Goal: Information Seeking & Learning: Learn about a topic

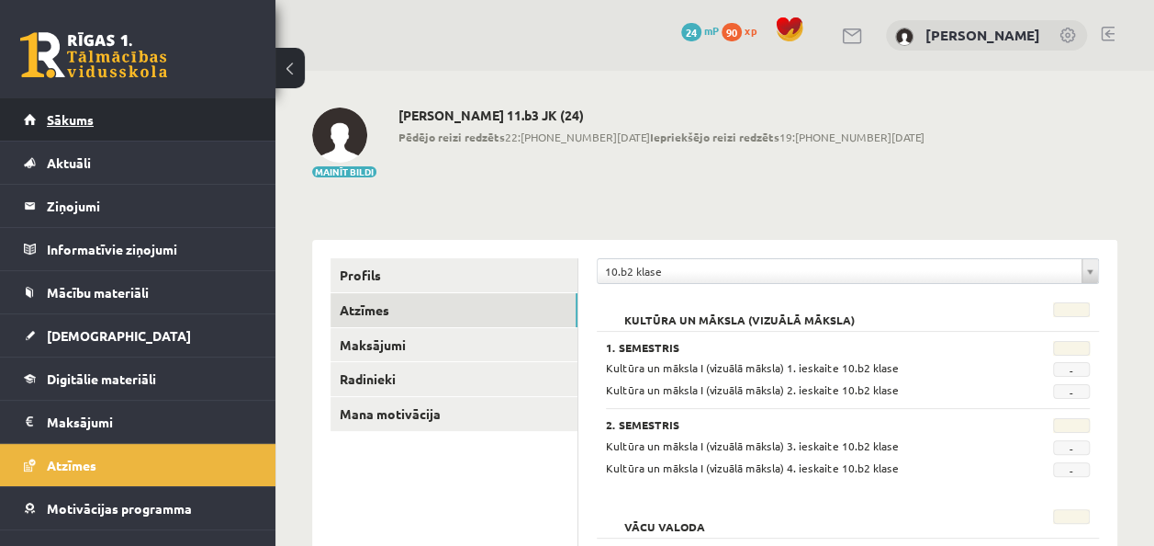
click at [113, 122] on link "Sākums" at bounding box center [138, 119] width 229 height 42
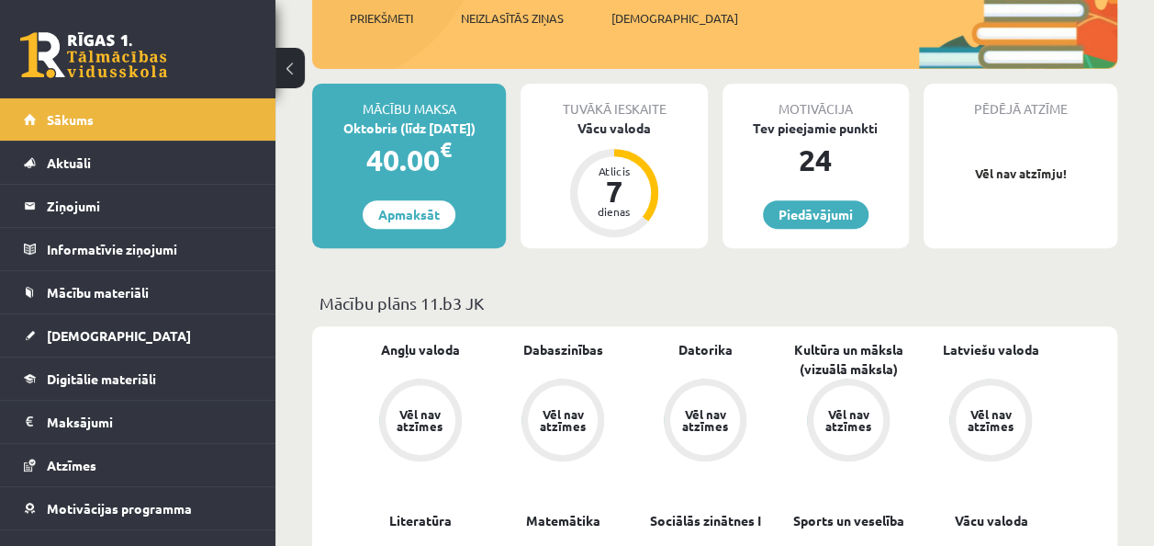
scroll to position [297, 0]
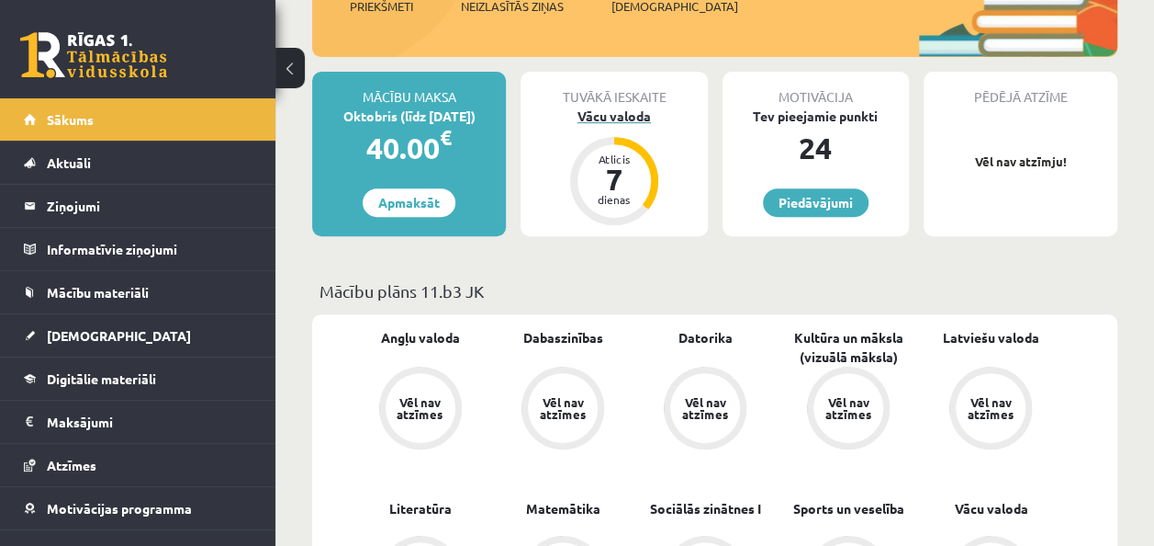
click at [613, 144] on div "Atlicis 7 dienas" at bounding box center [614, 180] width 73 height 73
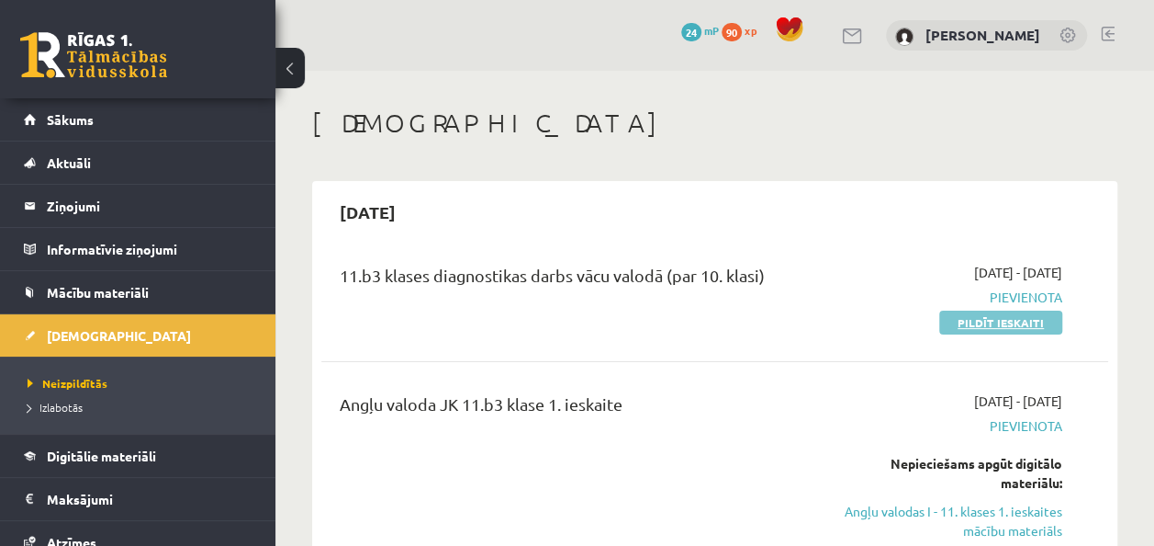
click at [986, 321] on link "Pildīt ieskaiti" at bounding box center [1001, 322] width 123 height 24
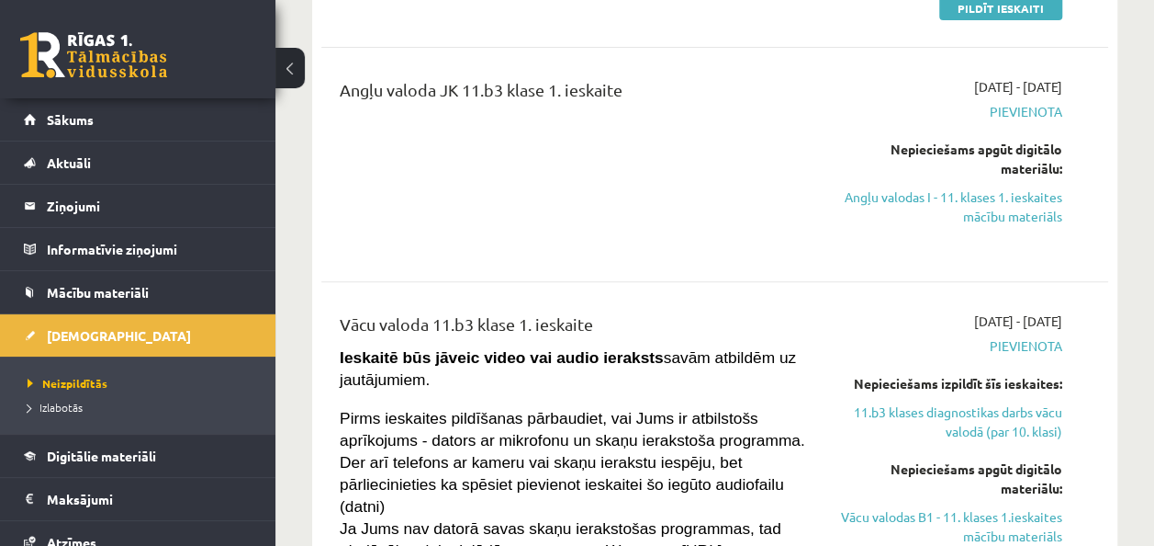
scroll to position [340, 0]
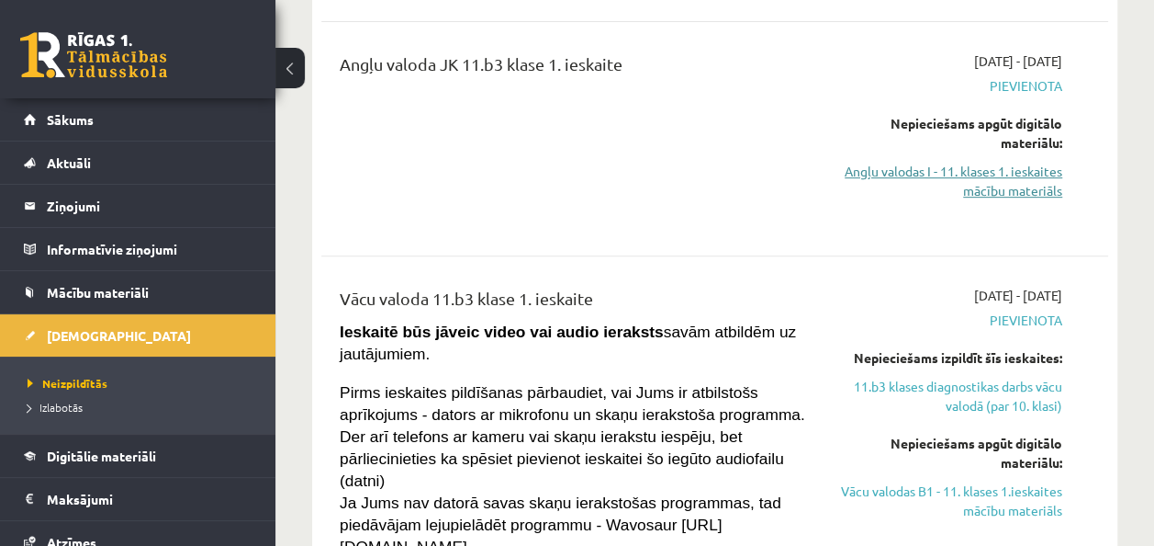
click at [992, 174] on link "Angļu valodas I - 11. klases 1. ieskaites mācību materiāls" at bounding box center [951, 181] width 222 height 39
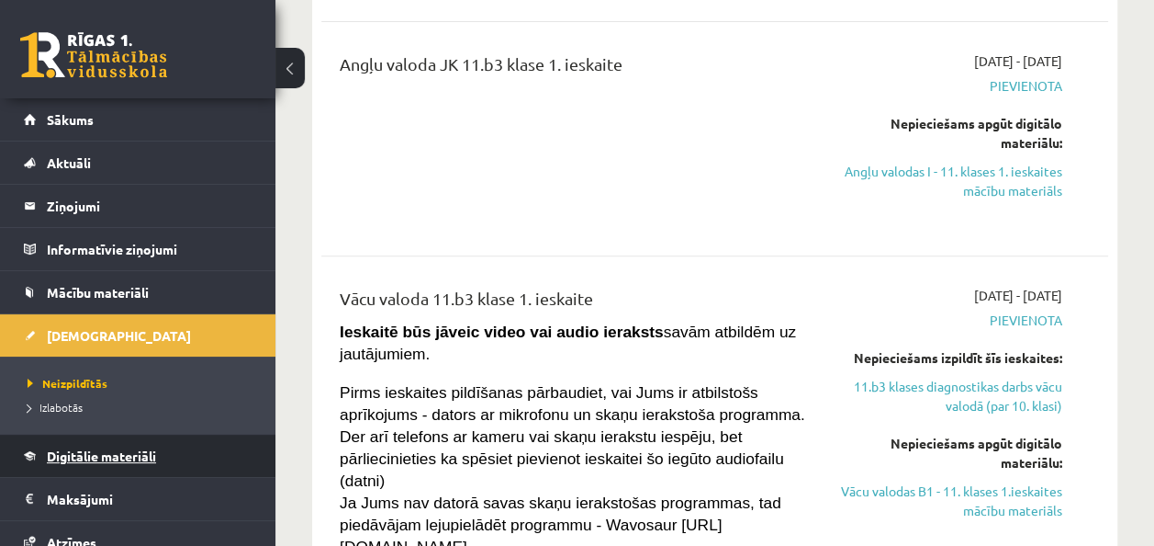
click at [149, 457] on span "Digitālie materiāli" at bounding box center [101, 455] width 109 height 17
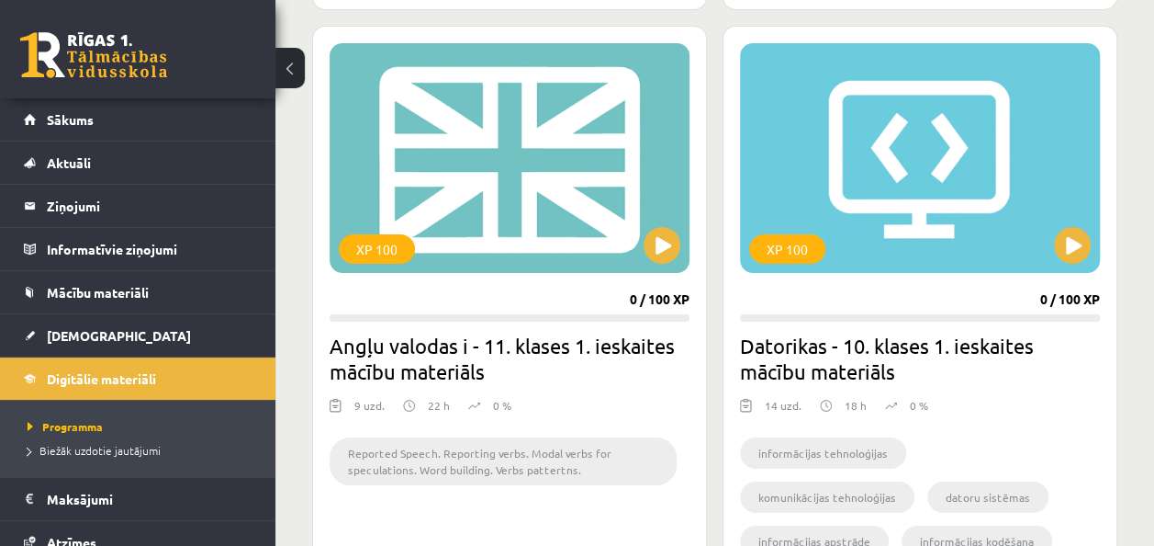
scroll to position [3160, 0]
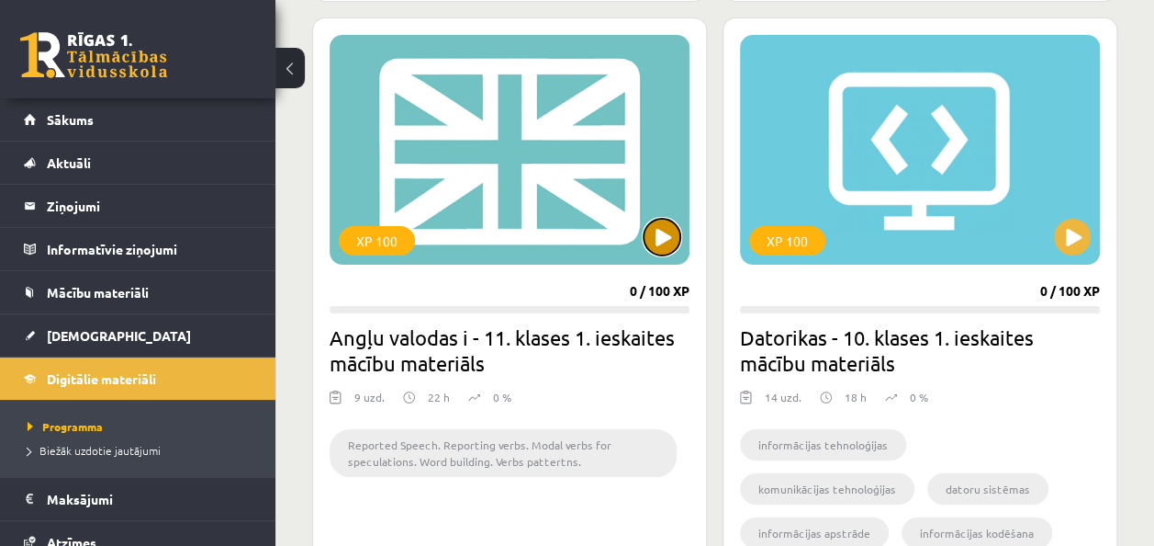
click at [661, 235] on button at bounding box center [662, 237] width 37 height 37
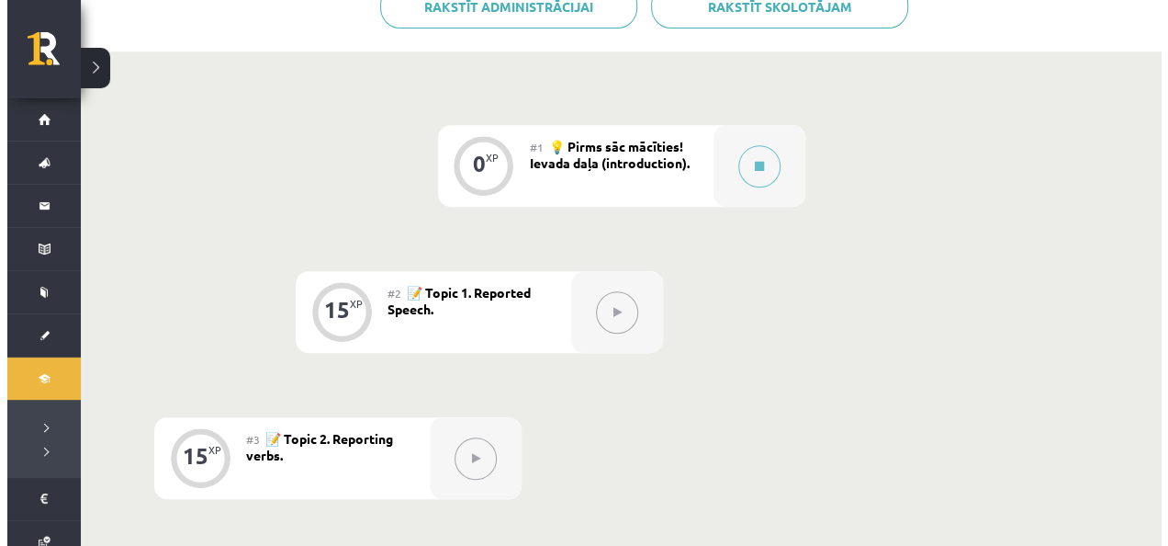
scroll to position [394, 0]
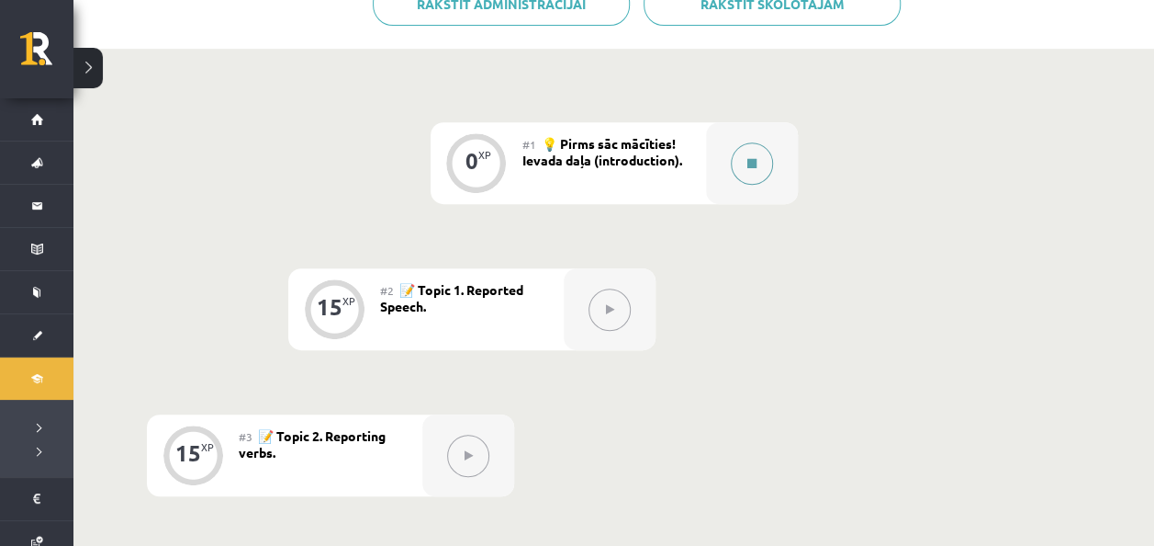
click at [755, 158] on icon at bounding box center [752, 163] width 9 height 11
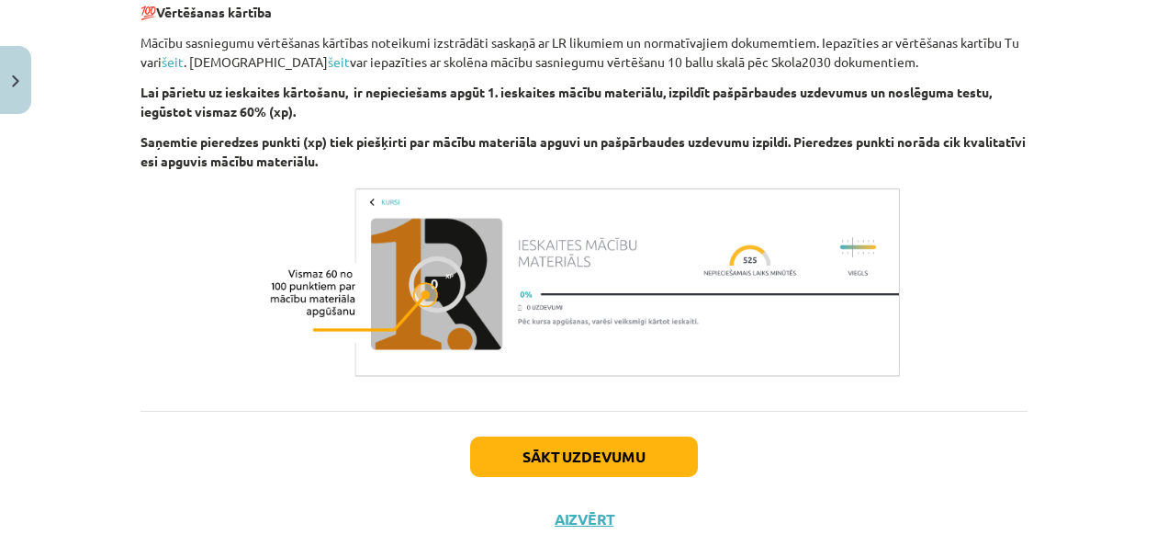
scroll to position [1372, 0]
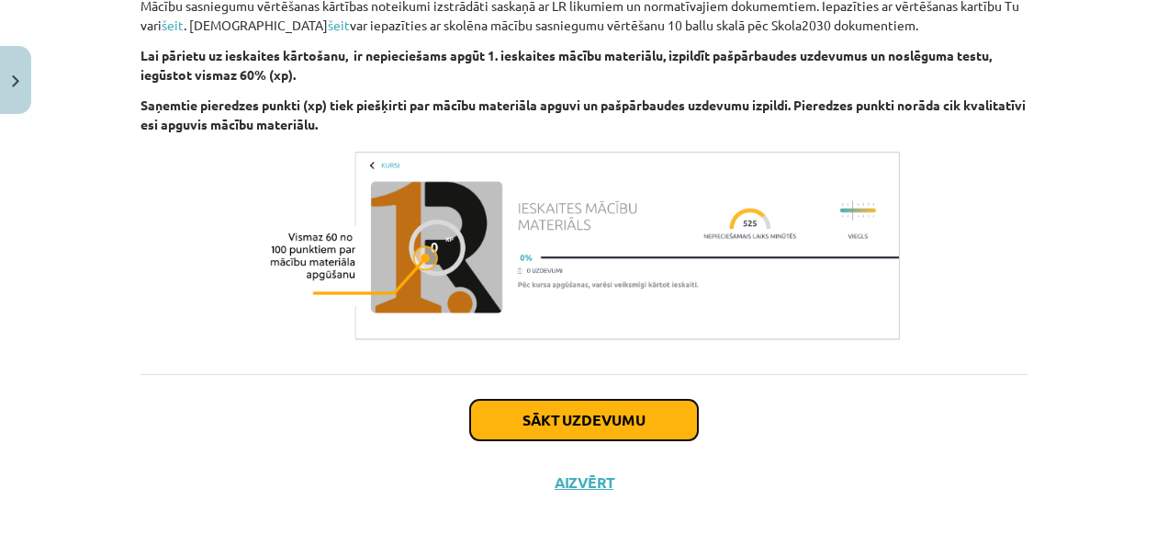
click at [647, 434] on button "Sākt uzdevumu" at bounding box center [584, 419] width 228 height 40
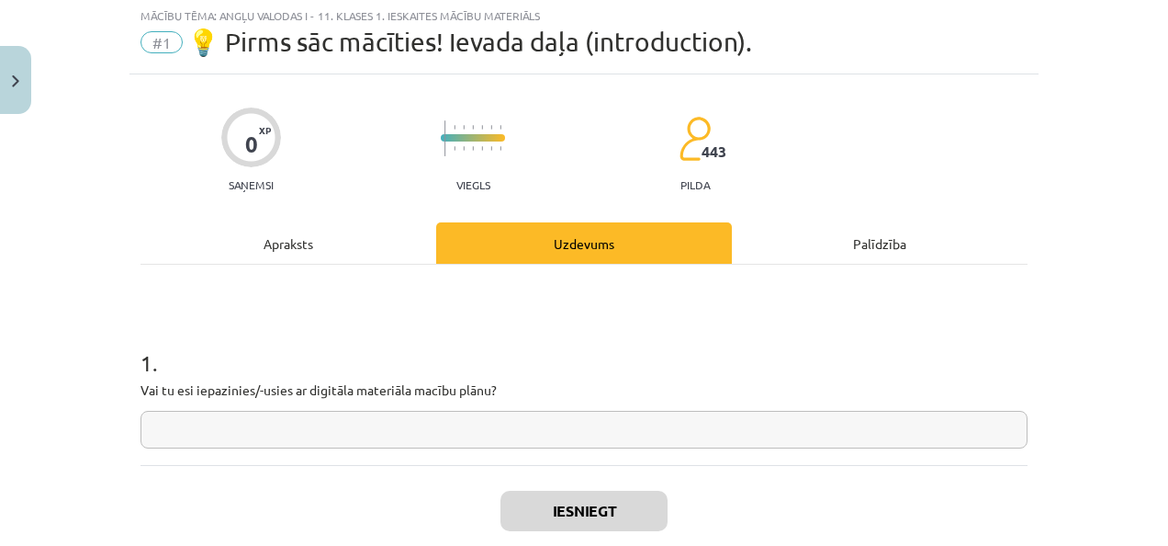
scroll to position [46, 0]
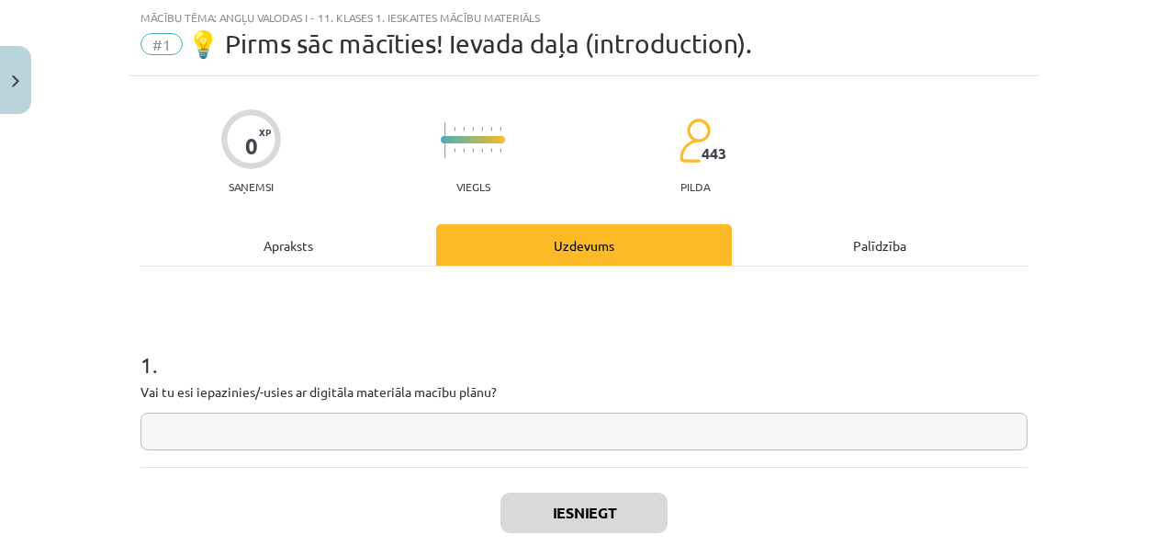
click at [636, 445] on input "text" at bounding box center [584, 431] width 887 height 38
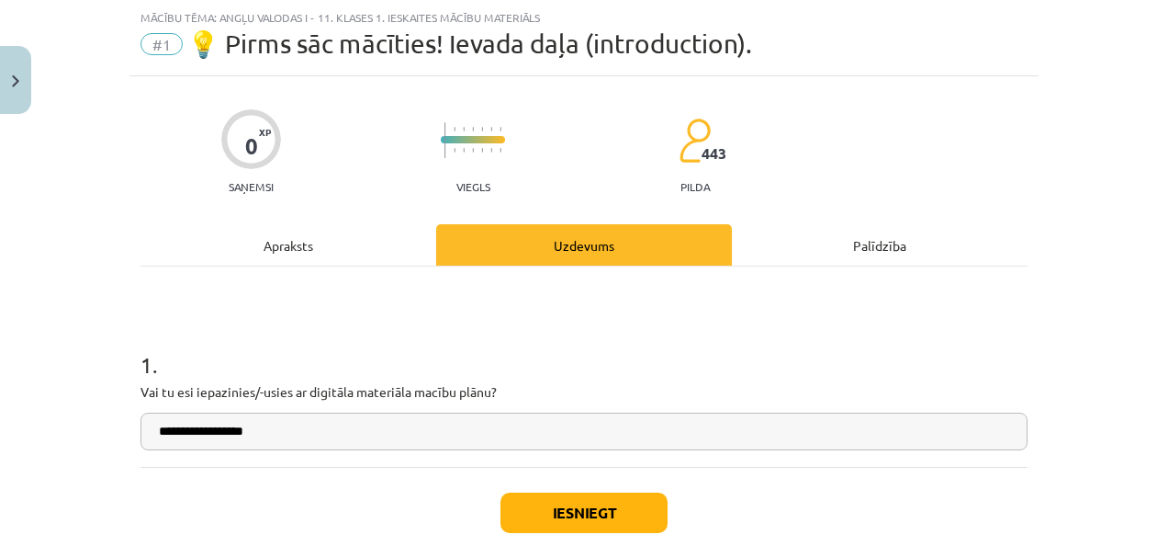
type input "**********"
click at [597, 518] on button "Iesniegt" at bounding box center [584, 512] width 167 height 40
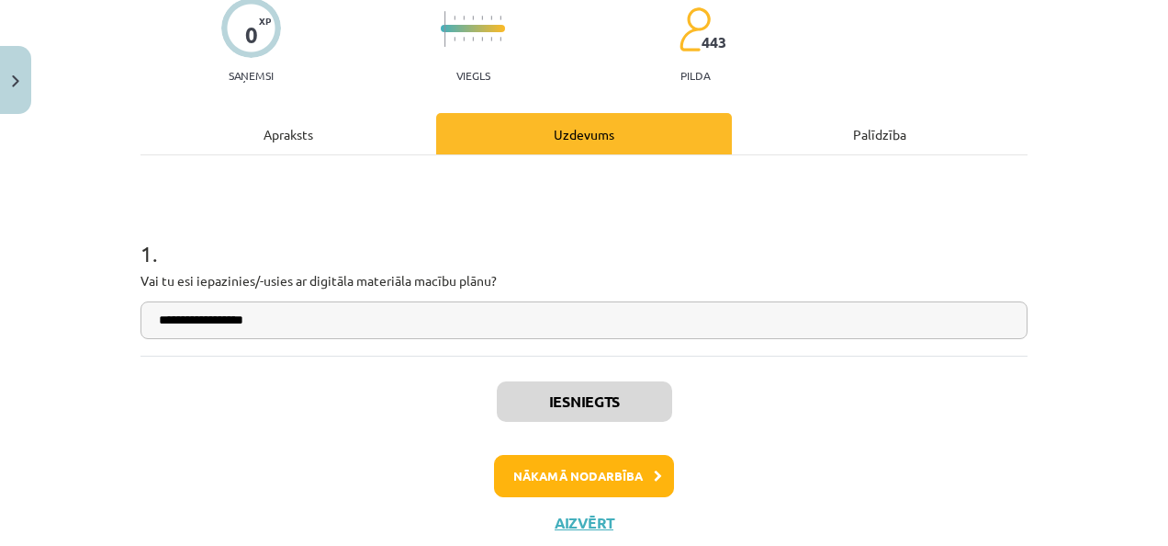
scroll to position [163, 0]
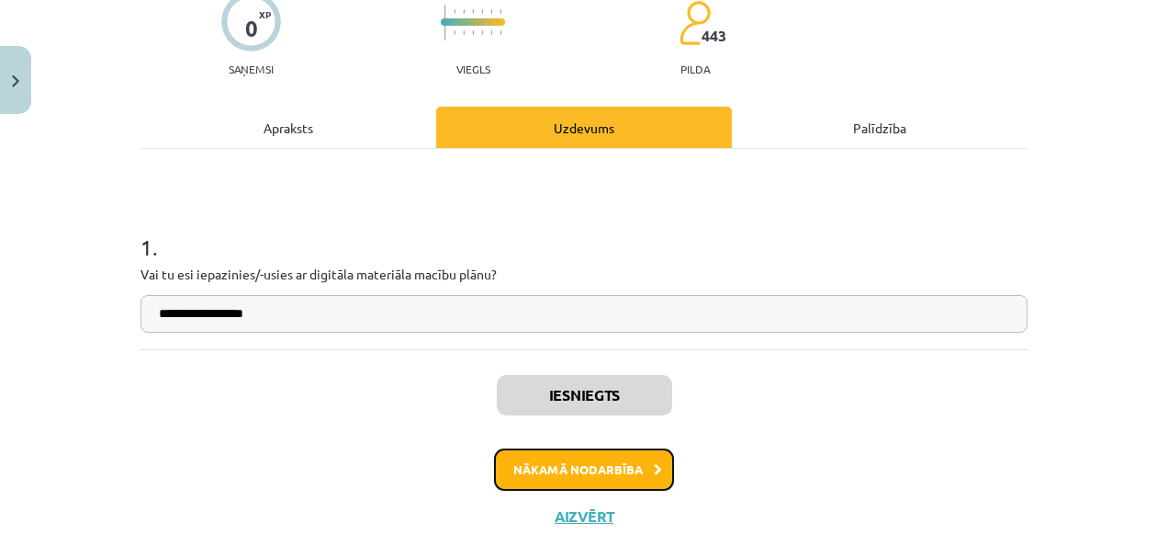
click at [625, 463] on button "Nākamā nodarbība" at bounding box center [584, 469] width 180 height 42
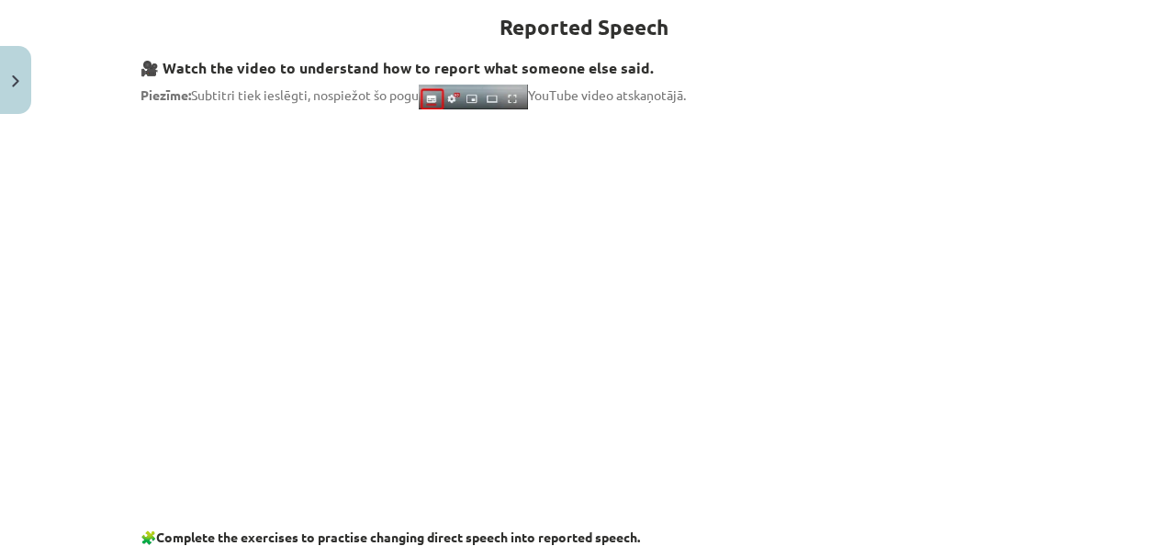
scroll to position [344, 0]
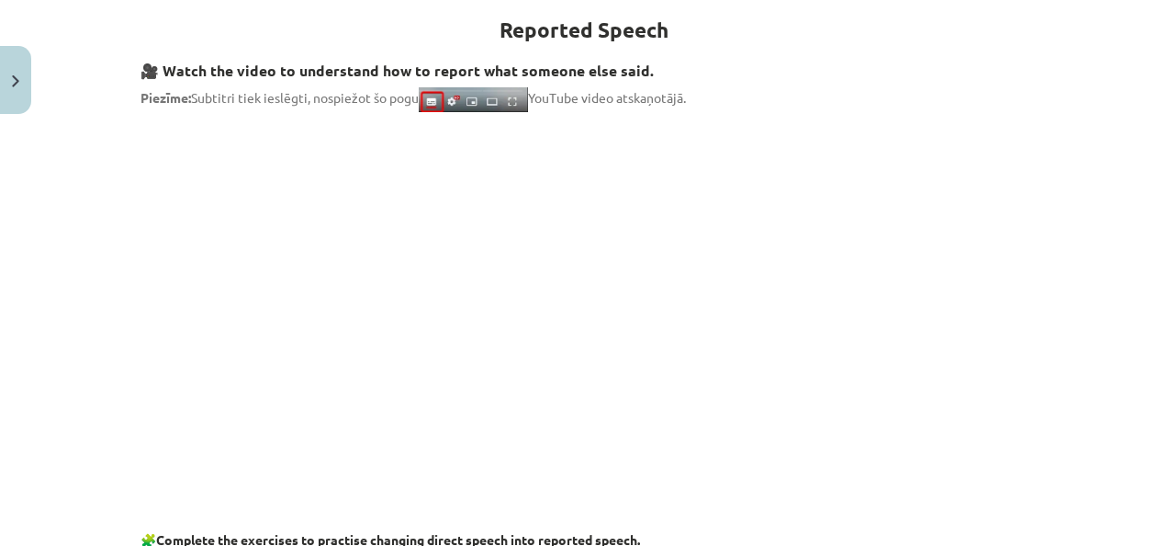
click at [771, 505] on p at bounding box center [584, 509] width 887 height 19
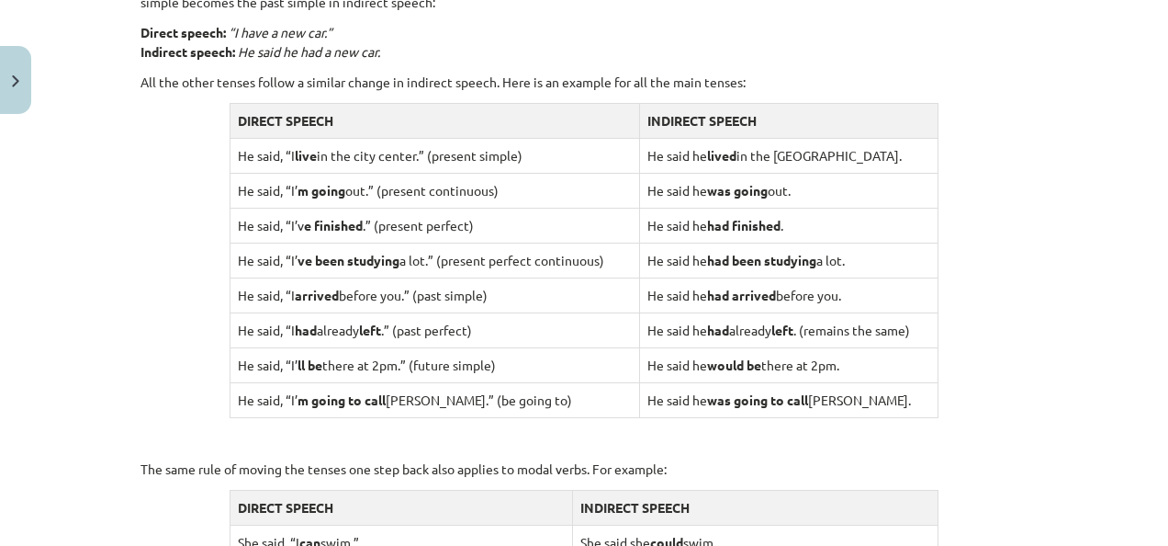
scroll to position [1479, 0]
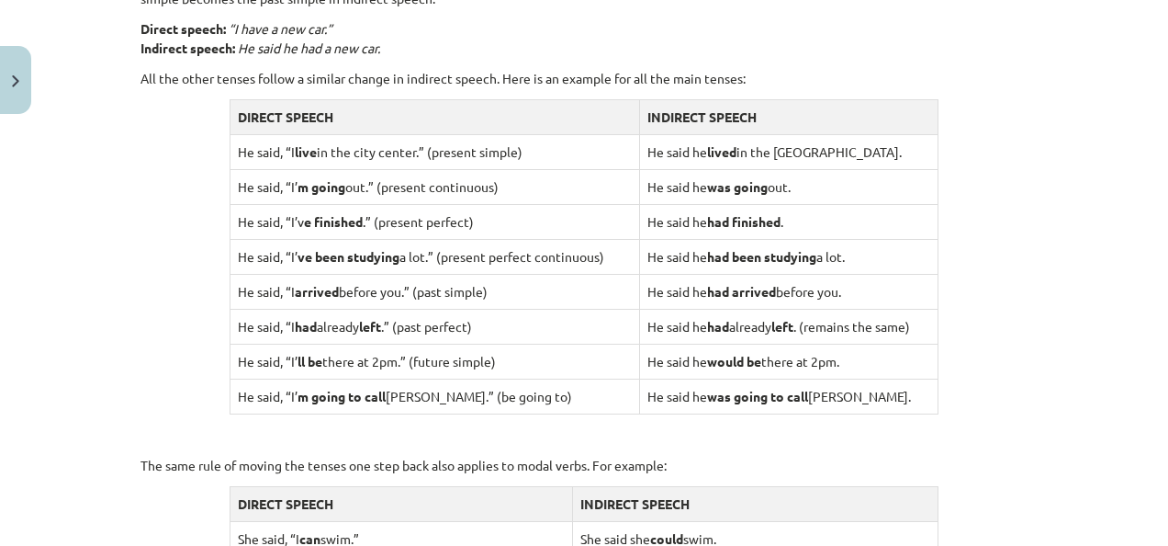
click at [764, 396] on strong "was going to call" at bounding box center [757, 396] width 101 height 17
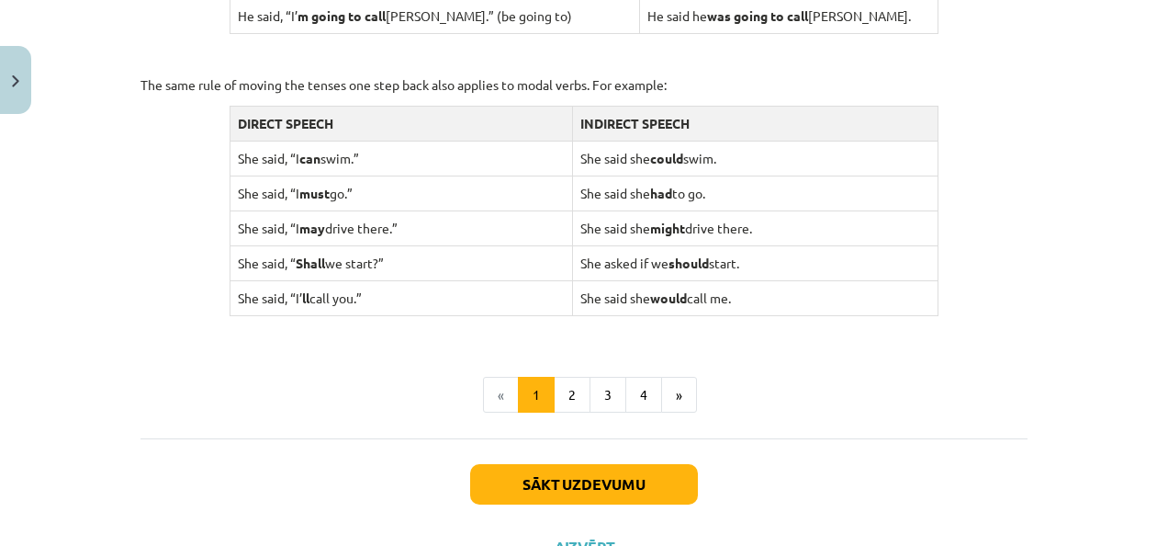
scroll to position [1864, 0]
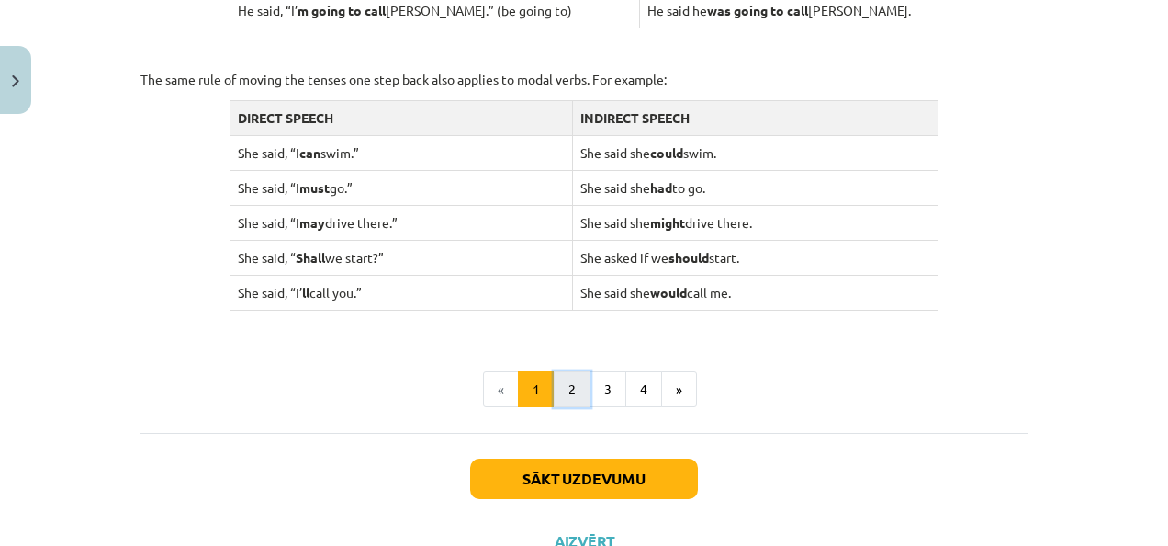
click at [568, 387] on button "2" at bounding box center [572, 389] width 37 height 37
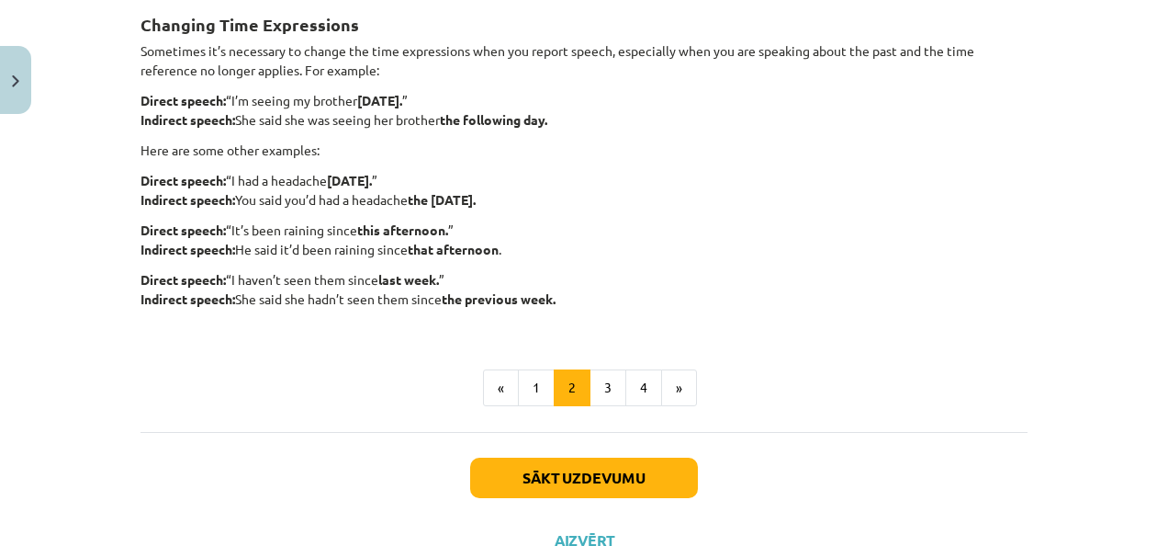
scroll to position [593, 0]
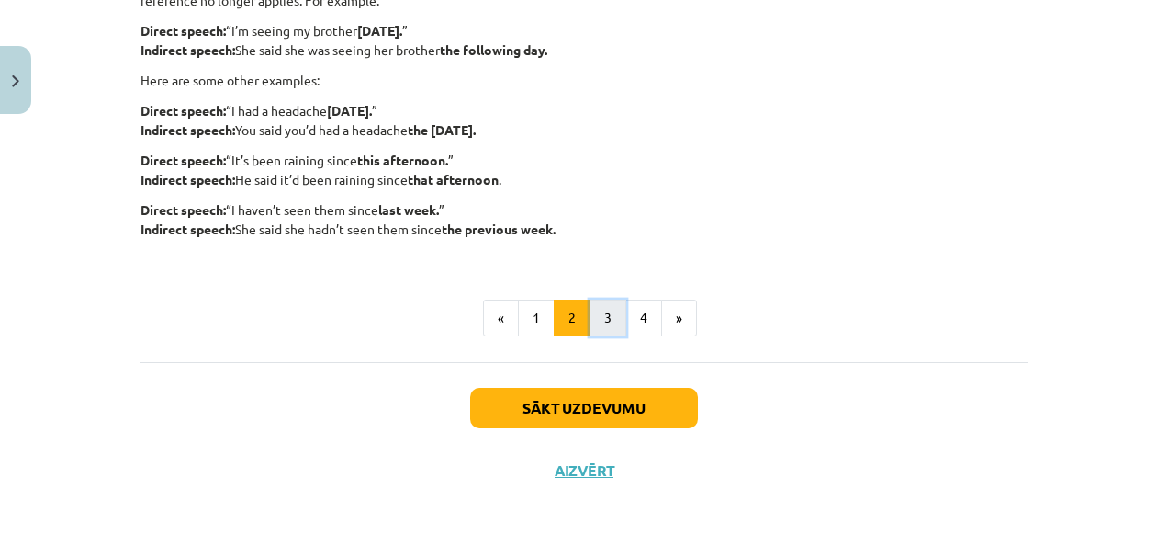
click at [601, 318] on button "3" at bounding box center [608, 317] width 37 height 37
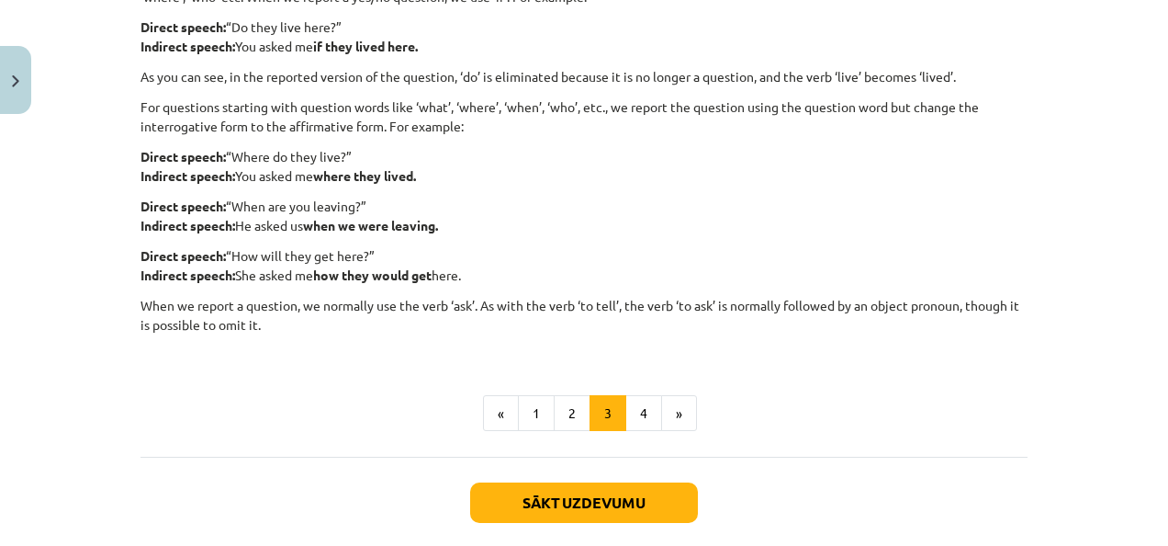
scroll to position [477, 0]
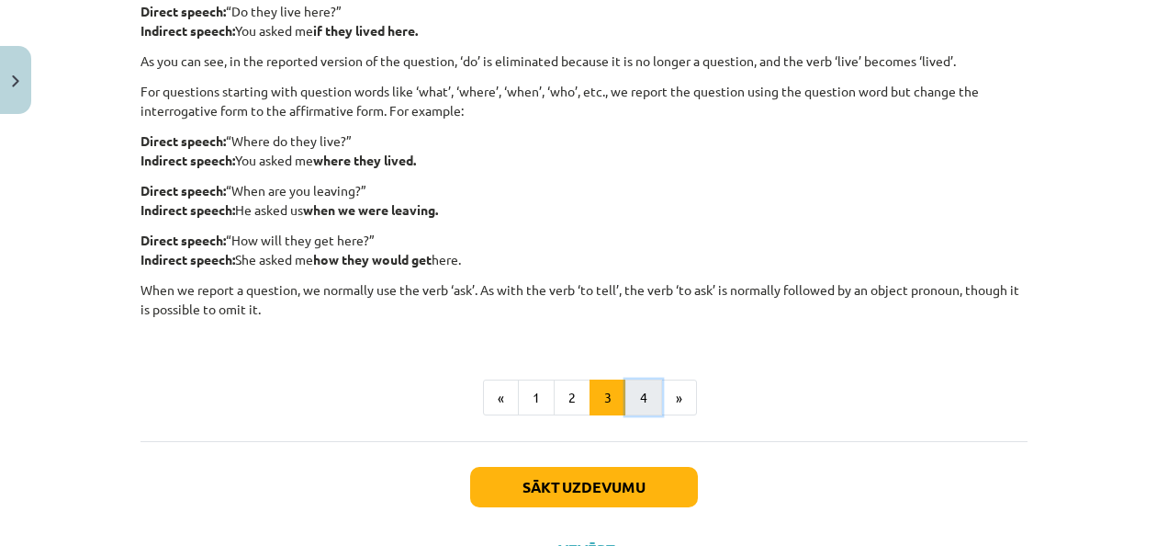
click at [635, 384] on button "4" at bounding box center [643, 397] width 37 height 37
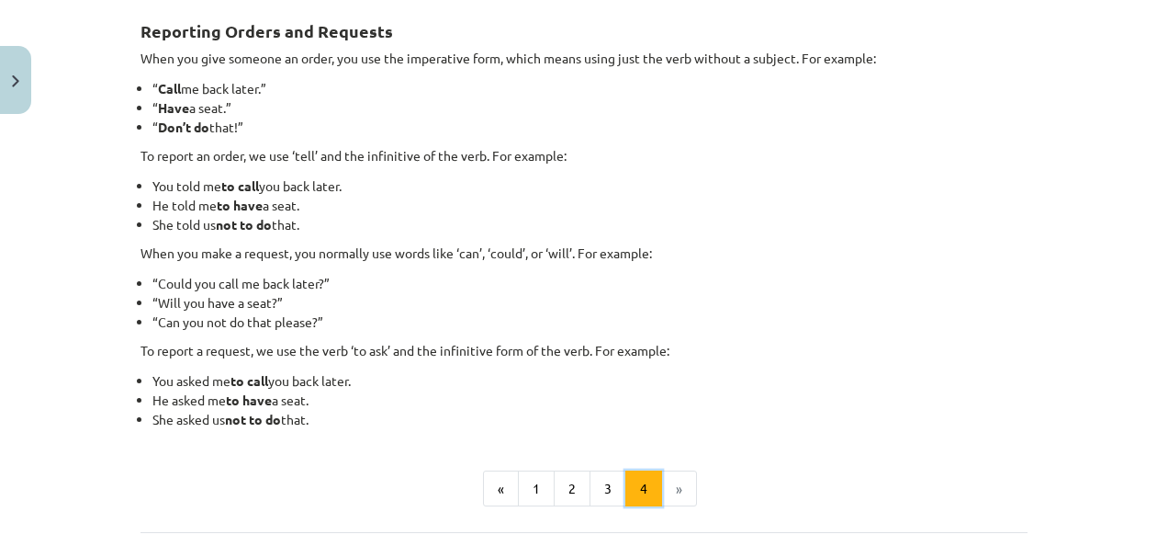
scroll to position [328, 0]
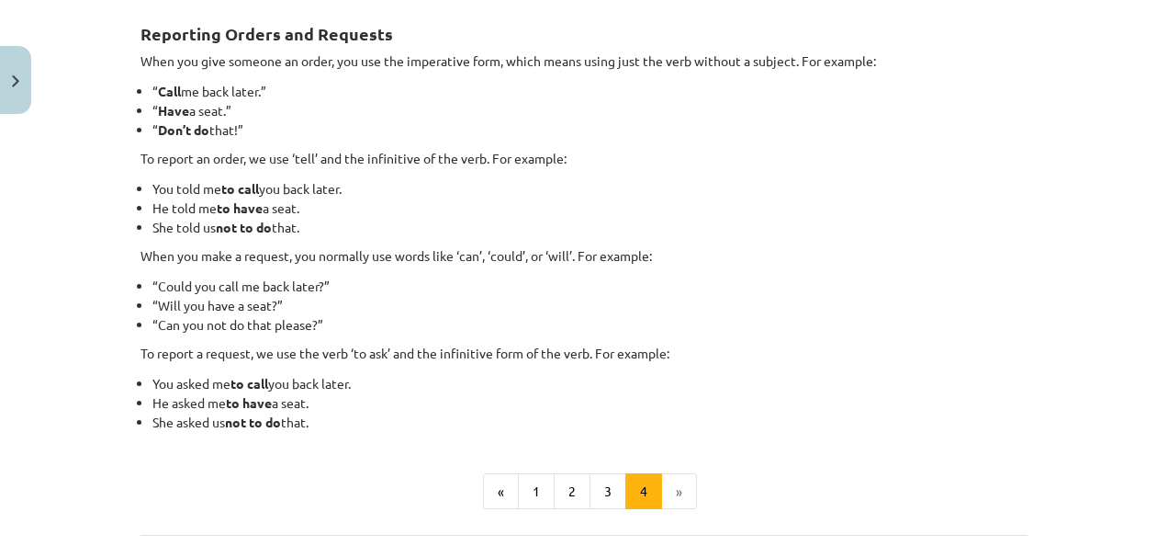
click at [667, 499] on li "»" at bounding box center [679, 491] width 35 height 37
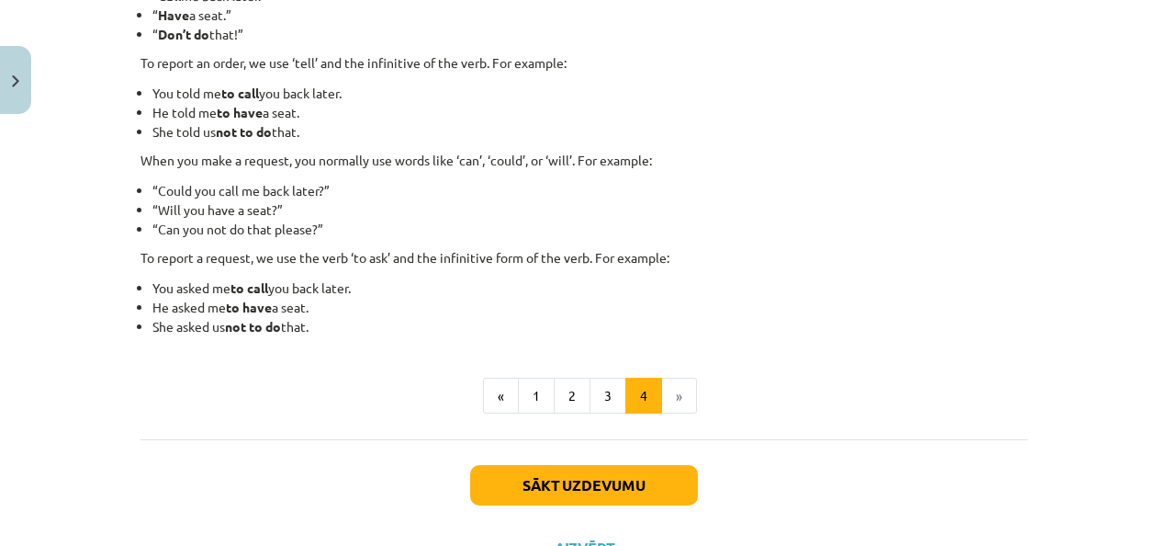
scroll to position [490, 0]
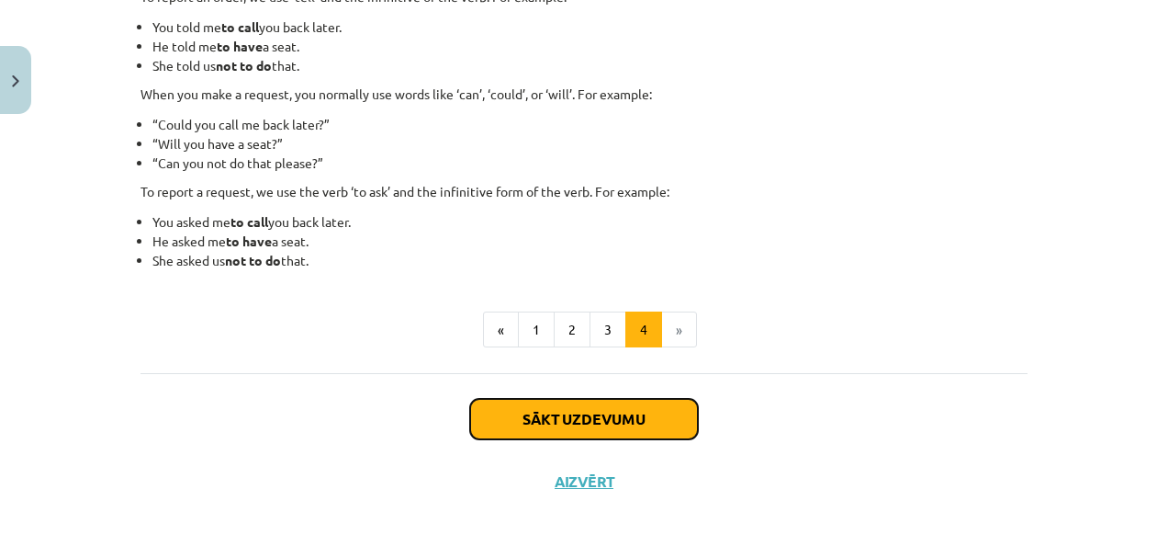
click at [520, 428] on button "Sākt uzdevumu" at bounding box center [584, 419] width 228 height 40
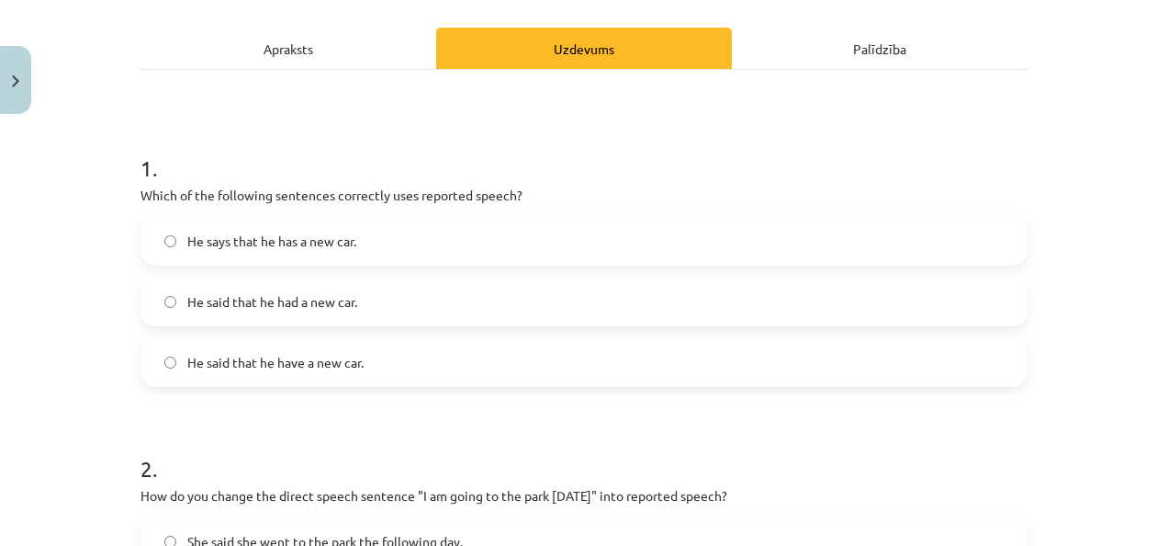
scroll to position [247, 0]
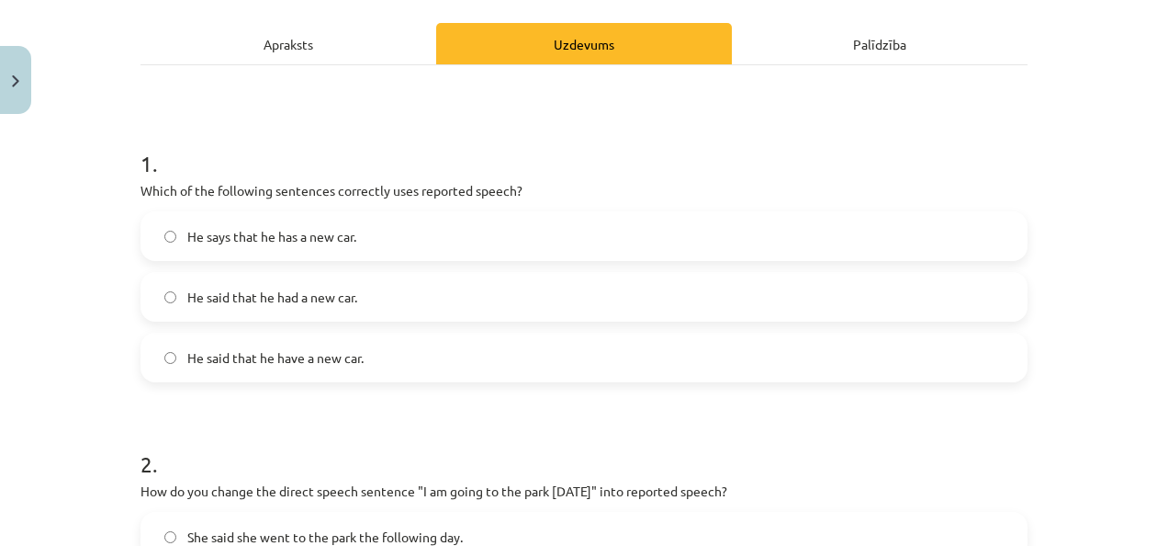
click at [390, 374] on label "He said that he have a new car." at bounding box center [583, 357] width 883 height 46
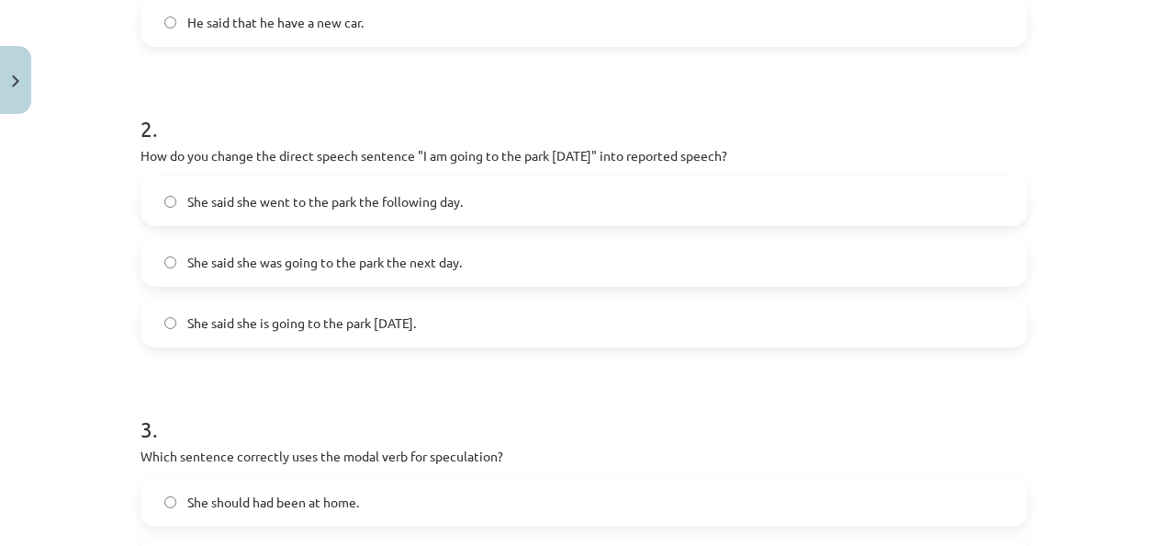
scroll to position [585, 0]
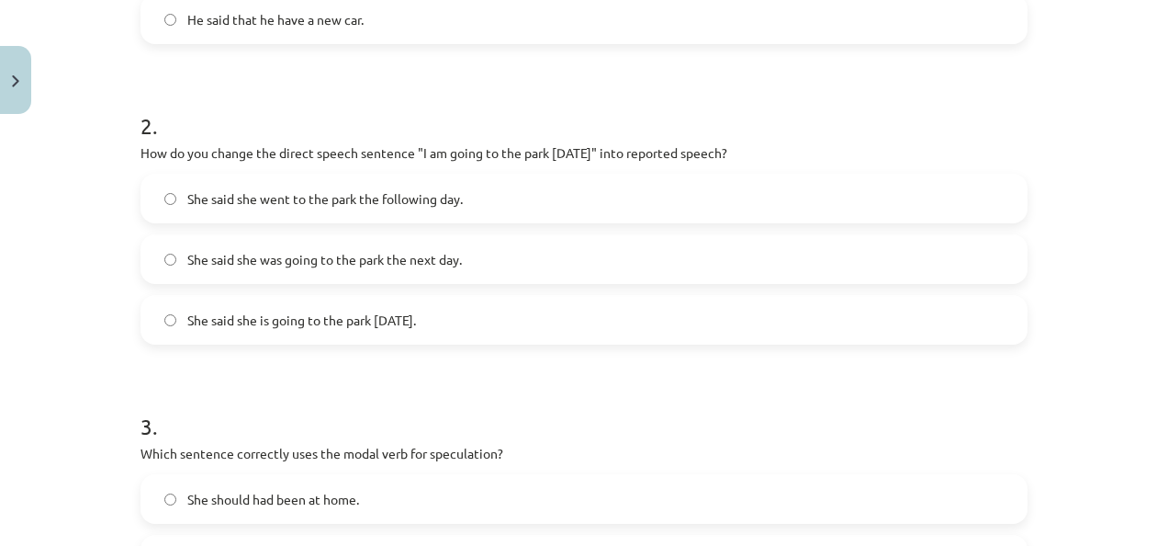
click at [187, 204] on span "She said she went to the park the following day." at bounding box center [325, 198] width 276 height 19
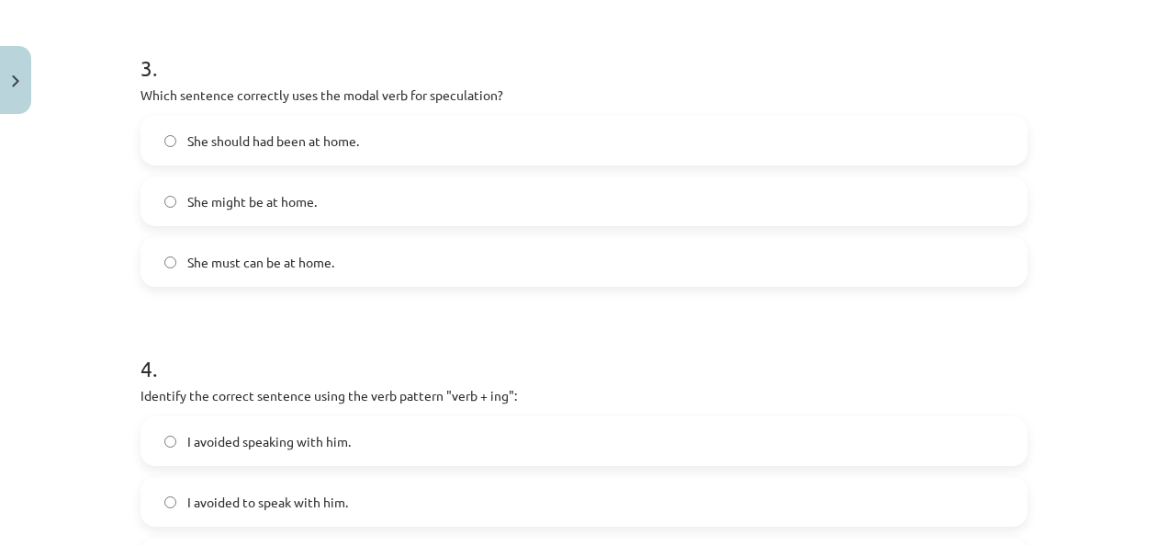
scroll to position [948, 0]
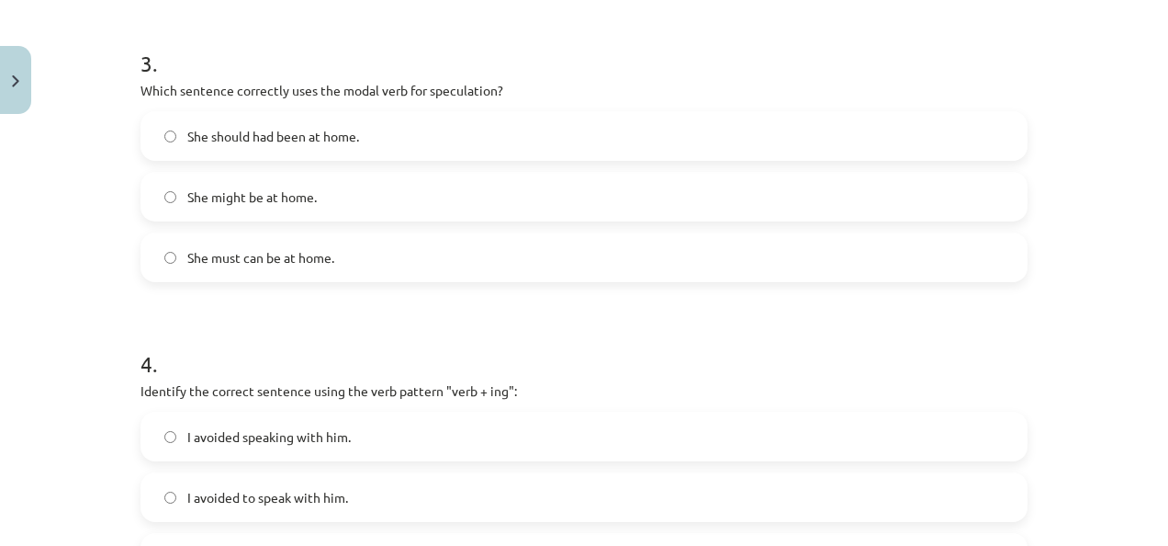
click at [639, 222] on div "She should had been at home. She might be at home. She must can be at home." at bounding box center [584, 196] width 887 height 171
click at [356, 183] on label "She might be at home." at bounding box center [583, 197] width 883 height 46
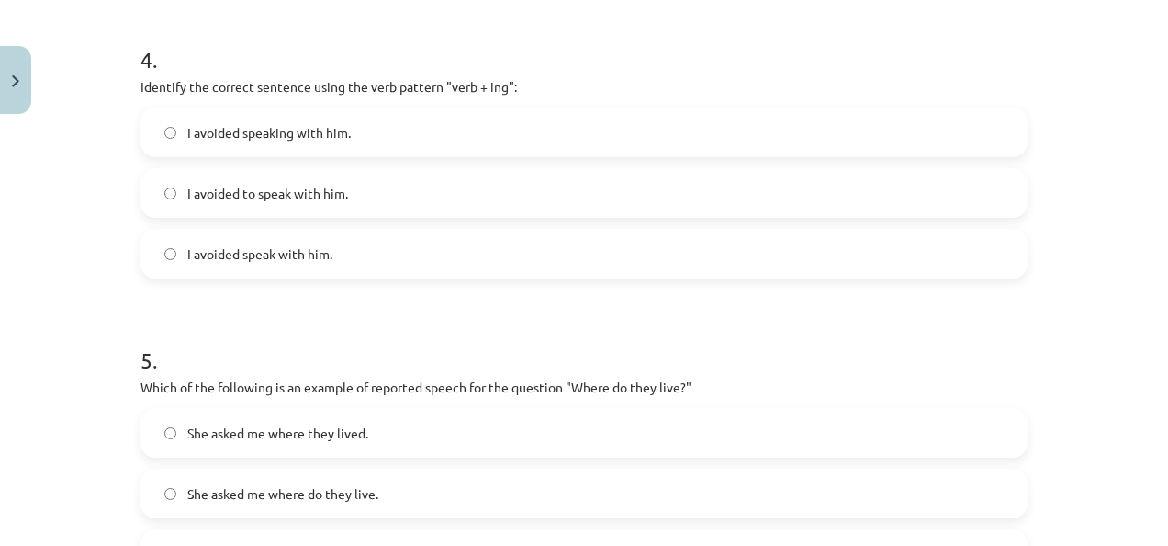
click at [825, 134] on label "I avoided speaking with him." at bounding box center [583, 132] width 883 height 46
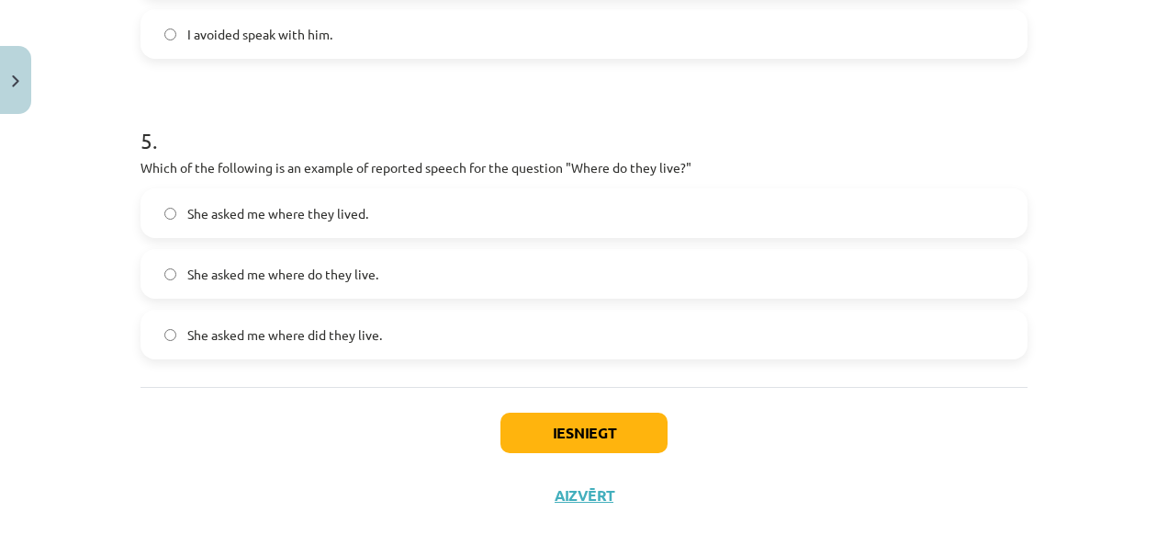
scroll to position [1472, 0]
click at [781, 211] on label "She asked me where they lived." at bounding box center [583, 212] width 883 height 46
click at [590, 421] on button "Iesniegt" at bounding box center [584, 431] width 167 height 40
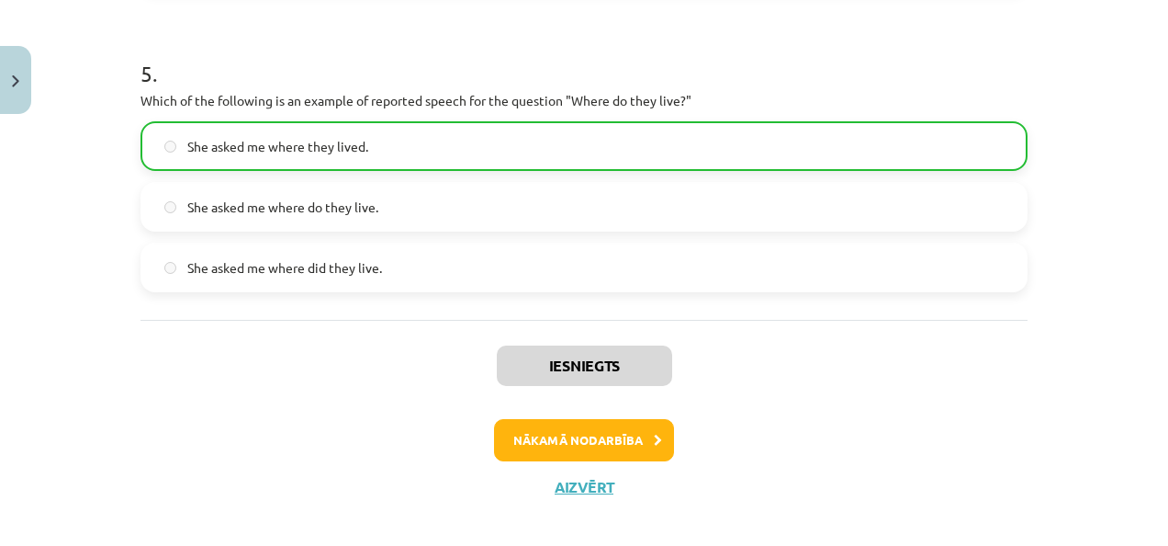
scroll to position [1554, 0]
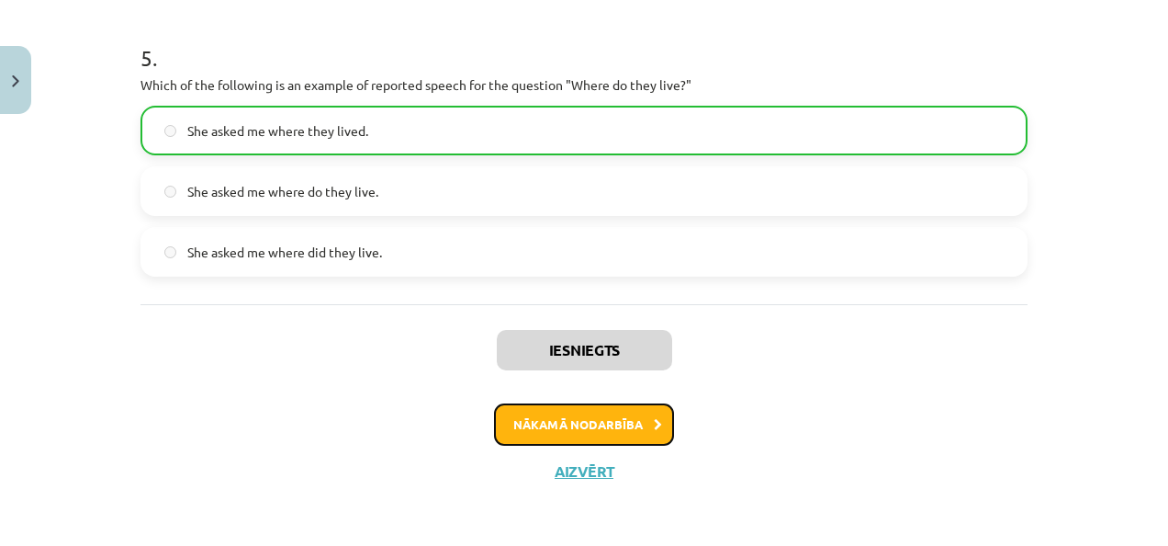
click at [560, 426] on button "Nākamā nodarbība" at bounding box center [584, 424] width 180 height 42
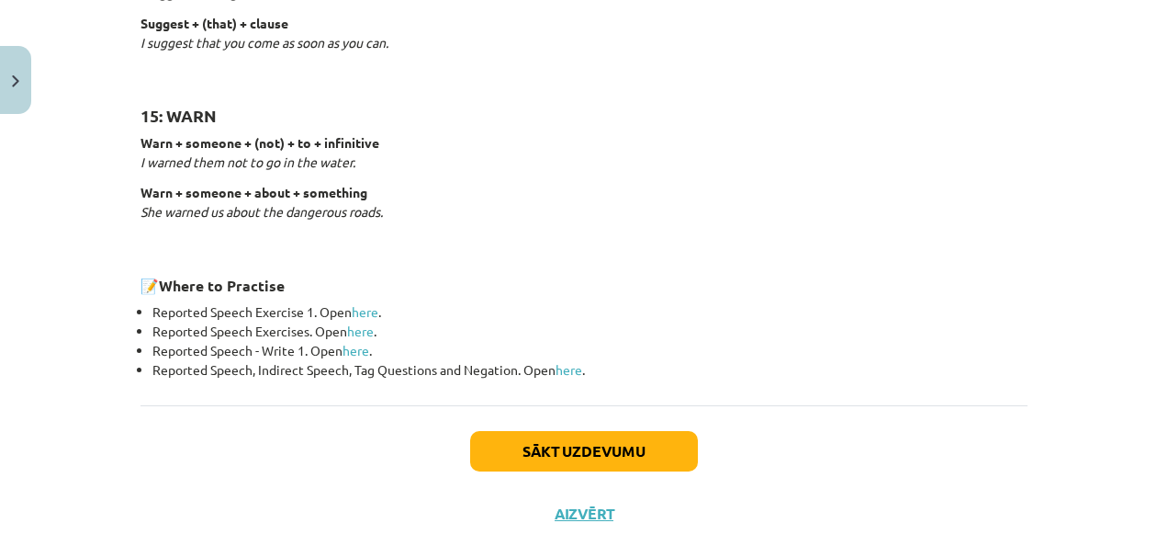
scroll to position [2998, 0]
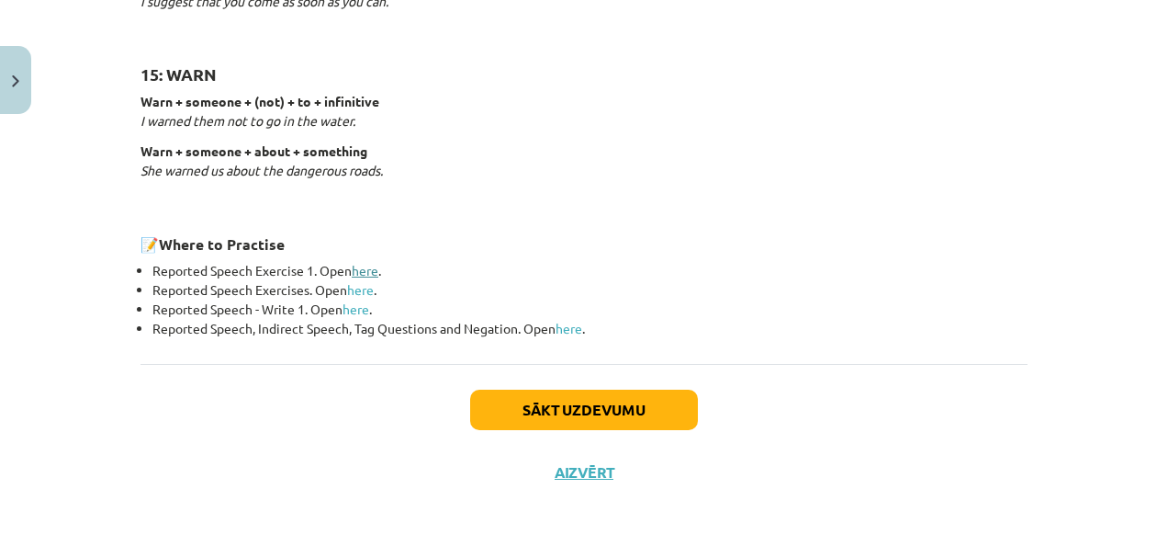
click at [366, 264] on link "here" at bounding box center [365, 270] width 27 height 17
click at [356, 281] on link "here" at bounding box center [360, 289] width 27 height 17
click at [351, 305] on link "here" at bounding box center [356, 308] width 27 height 17
click at [563, 325] on link "here" at bounding box center [569, 328] width 27 height 17
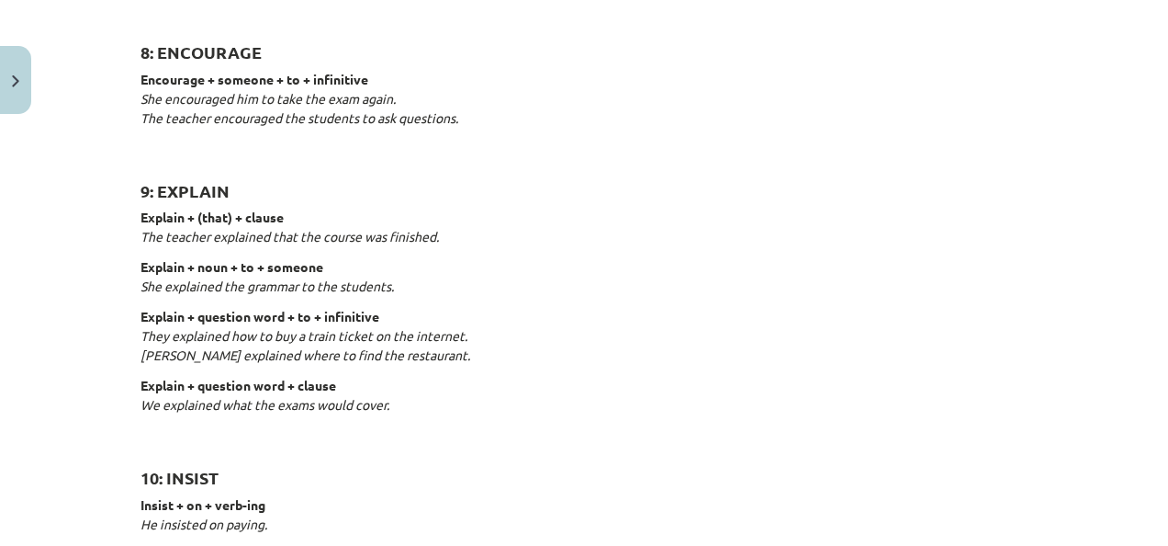
scroll to position [1782, 0]
